Goal: Navigation & Orientation: Find specific page/section

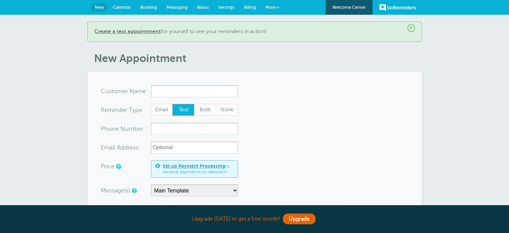
click at [391, 6] on link "GoReminders" at bounding box center [397, 7] width 37 height 15
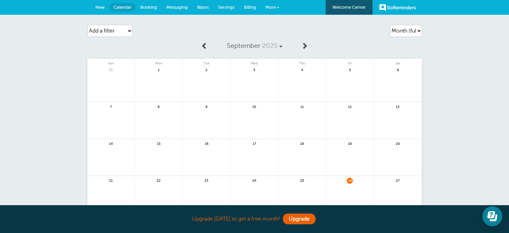
click at [160, 9] on link "Booking" at bounding box center [149, 7] width 26 height 15
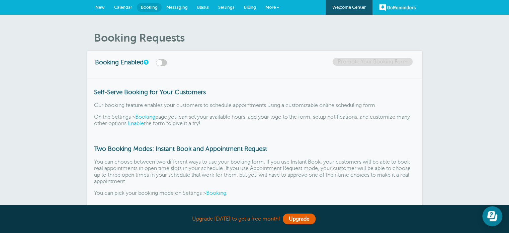
click at [164, 10] on link "Messaging" at bounding box center [177, 7] width 31 height 15
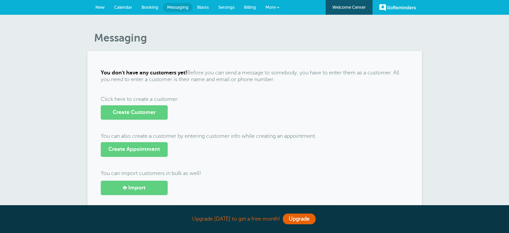
click at [96, 9] on span "New" at bounding box center [99, 7] width 9 height 5
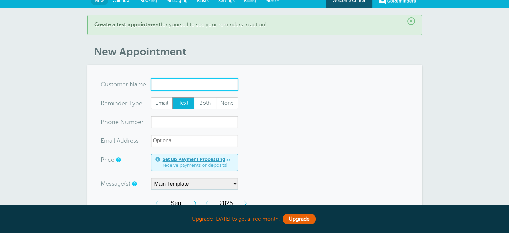
scroll to position [4, 0]
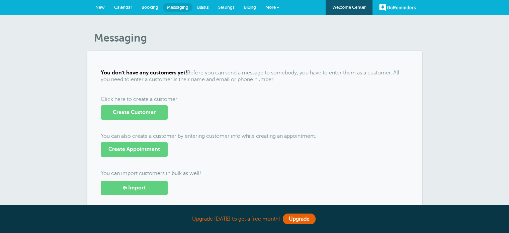
drag, startPoint x: 0, startPoint y: 0, endPoint x: 199, endPoint y: 80, distance: 214.5
click at [199, 80] on p "You don't have any customers yet! Before you can send a message to somebody, yo…" at bounding box center [255, 76] width 308 height 13
drag, startPoint x: 92, startPoint y: 33, endPoint x: 145, endPoint y: 45, distance: 53.9
click at [145, 45] on article "Messaging You don't have any customers yet! Before you can send a message to so…" at bounding box center [254, 125] width 335 height 188
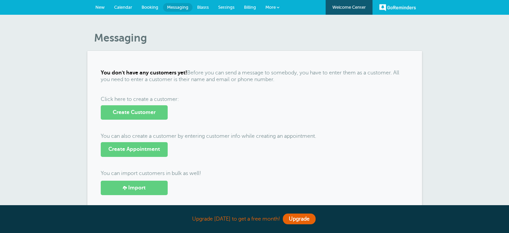
drag, startPoint x: 97, startPoint y: 37, endPoint x: 93, endPoint y: 25, distance: 13.0
click at [93, 25] on div "Messaging You don't have any customers yet! Before you can send a message to so…" at bounding box center [254, 130] width 509 height 231
